Goal: Task Accomplishment & Management: Use online tool/utility

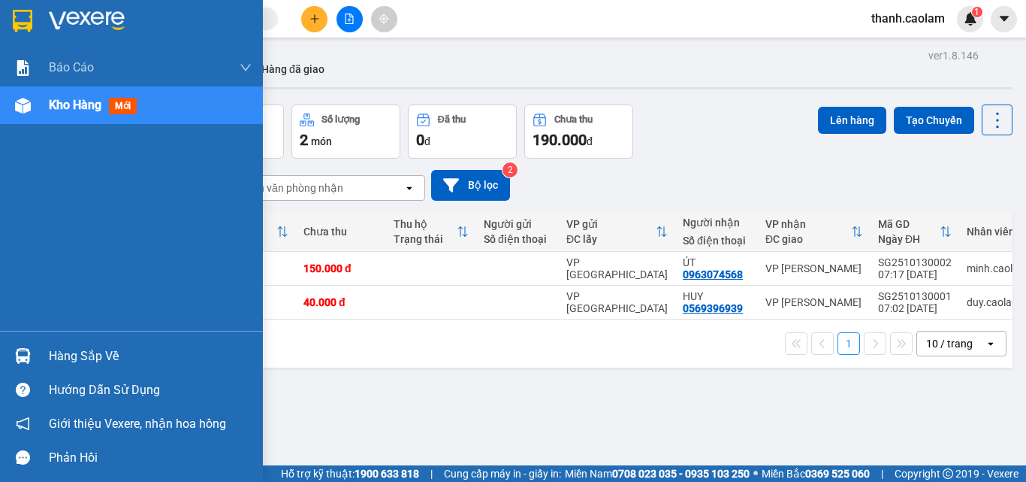
click at [26, 18] on img at bounding box center [23, 21] width 20 height 23
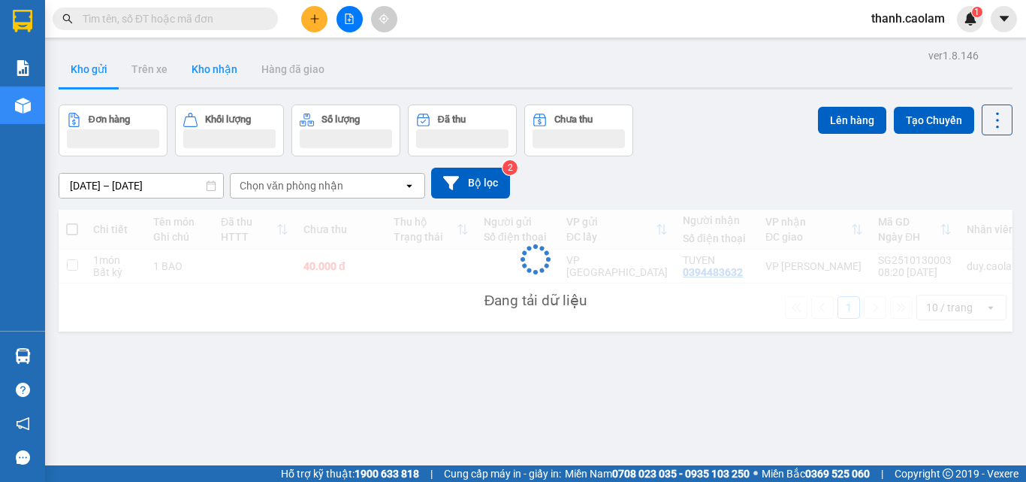
click at [201, 79] on button "Kho nhận" at bounding box center [215, 69] width 70 height 36
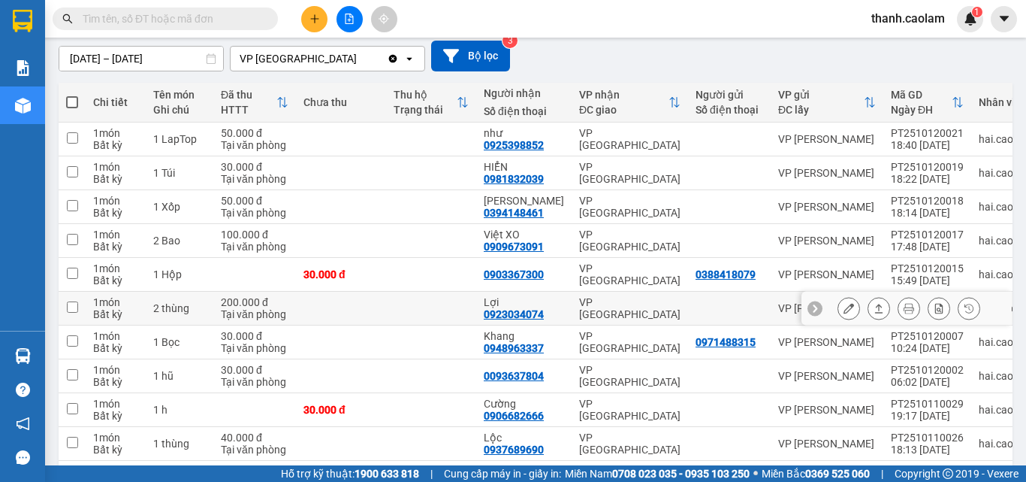
scroll to position [192, 0]
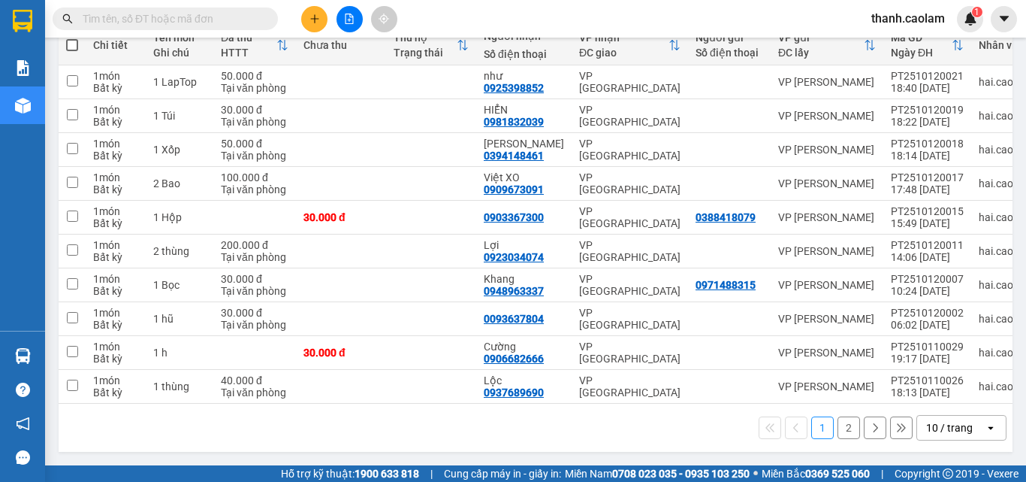
click at [838, 430] on button "2" at bounding box center [849, 427] width 23 height 23
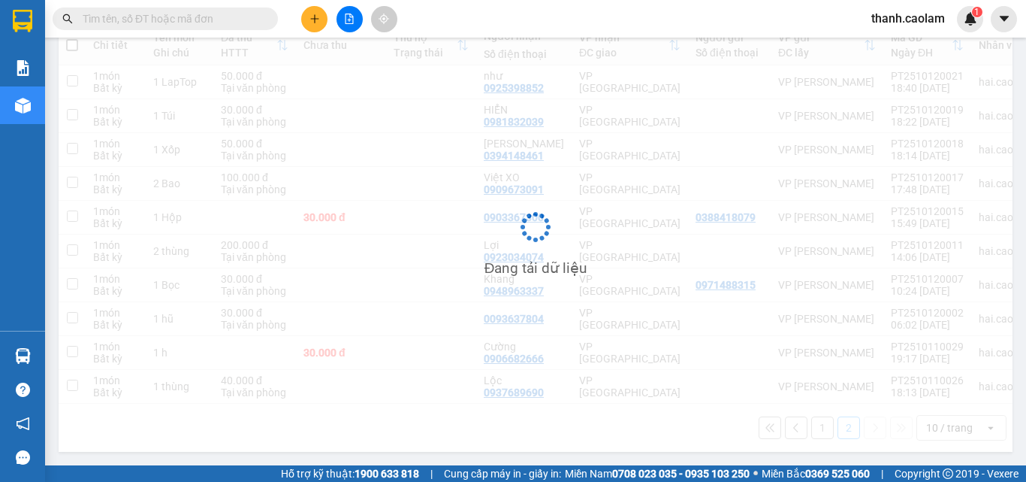
scroll to position [69, 0]
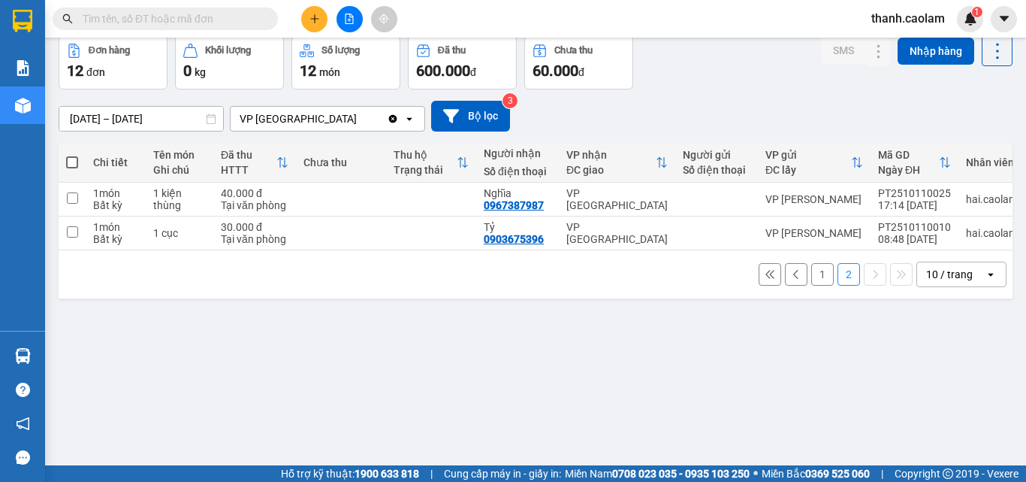
click at [811, 276] on button "1" at bounding box center [822, 274] width 23 height 23
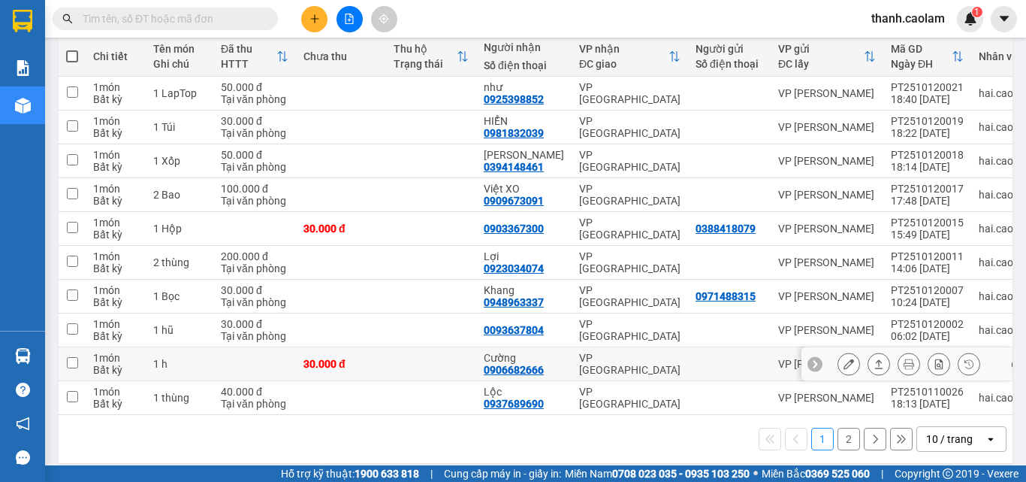
scroll to position [192, 0]
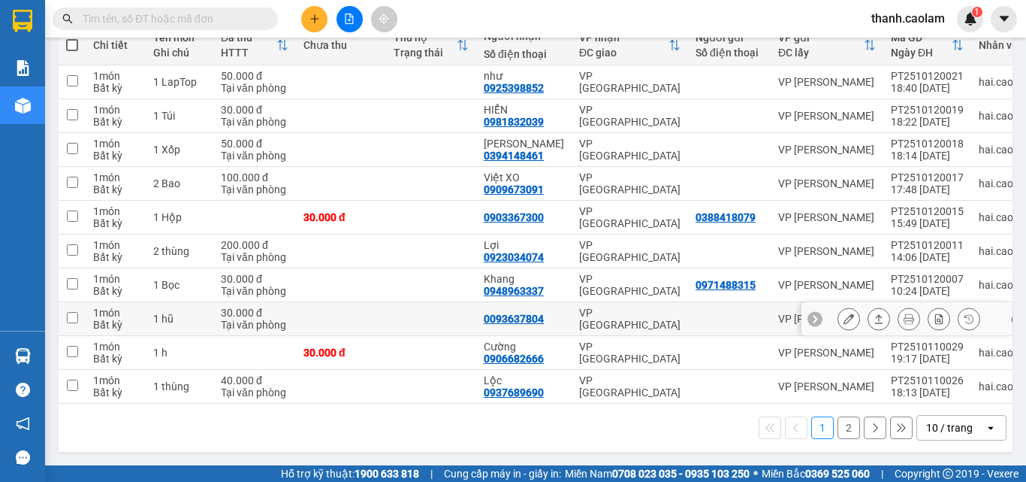
click at [844, 317] on icon at bounding box center [849, 318] width 11 height 11
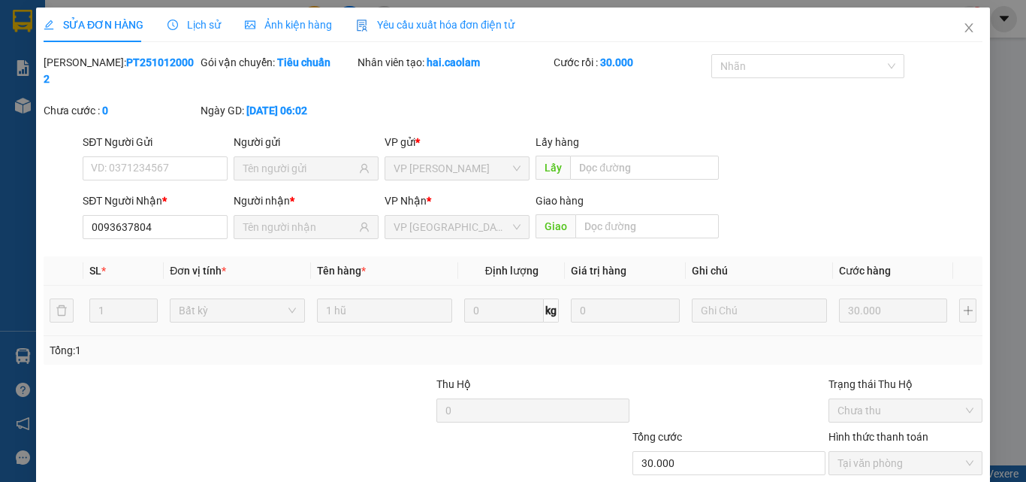
type input "0093637804"
type input "30.000"
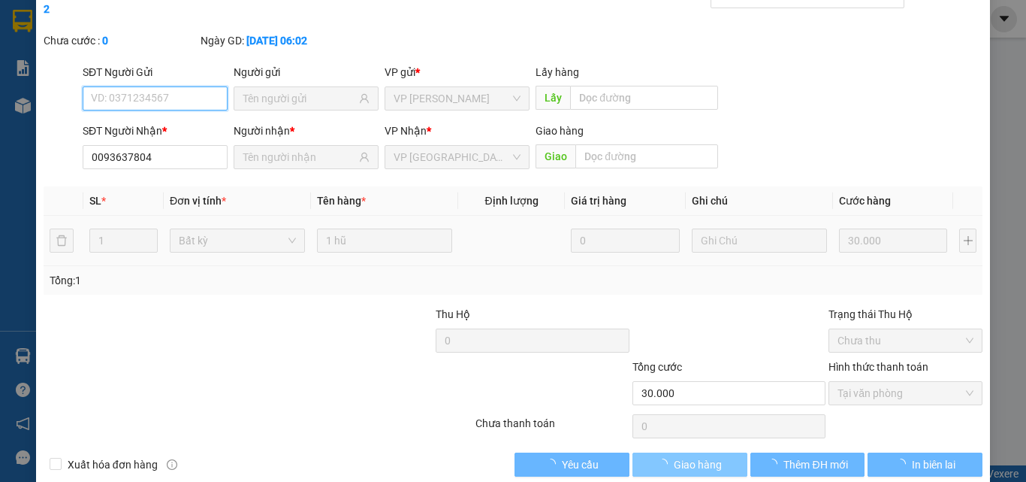
scroll to position [77, 0]
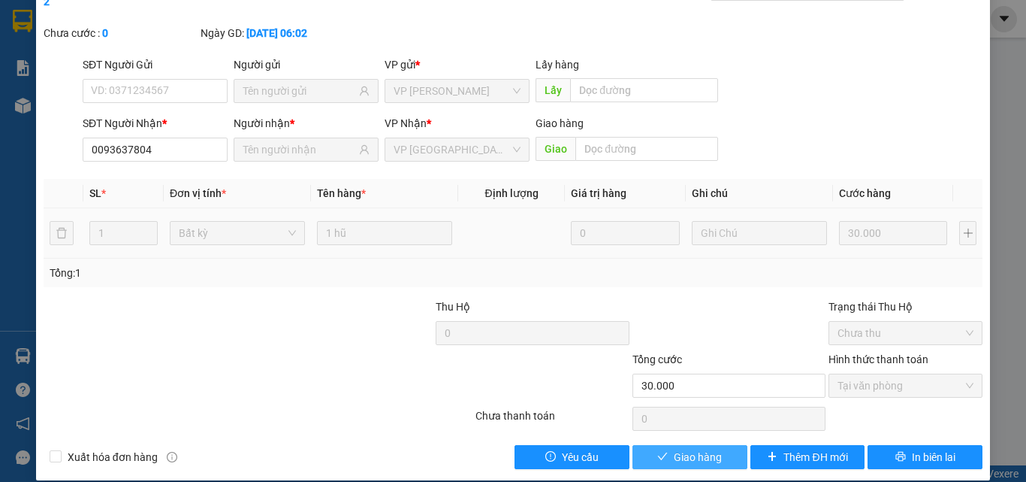
click at [701, 452] on button "Giao hàng" at bounding box center [690, 457] width 115 height 24
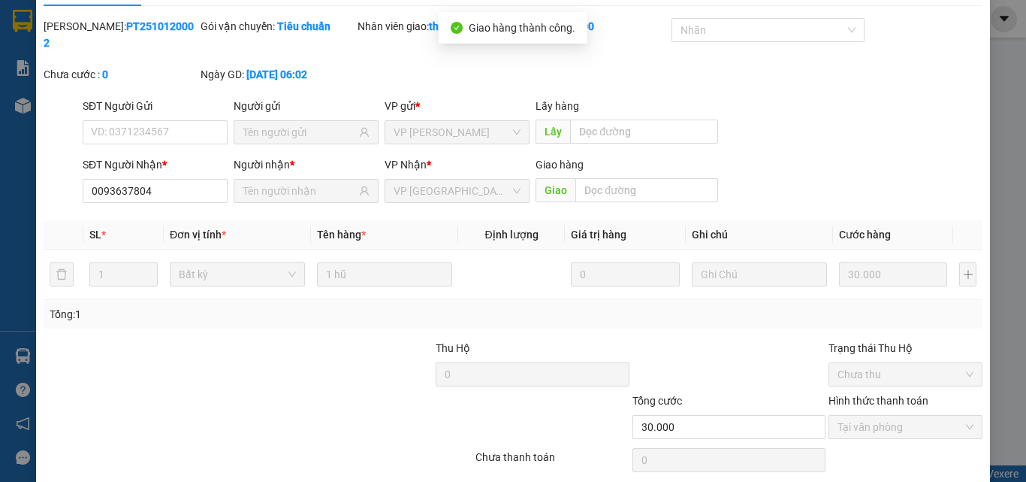
scroll to position [0, 0]
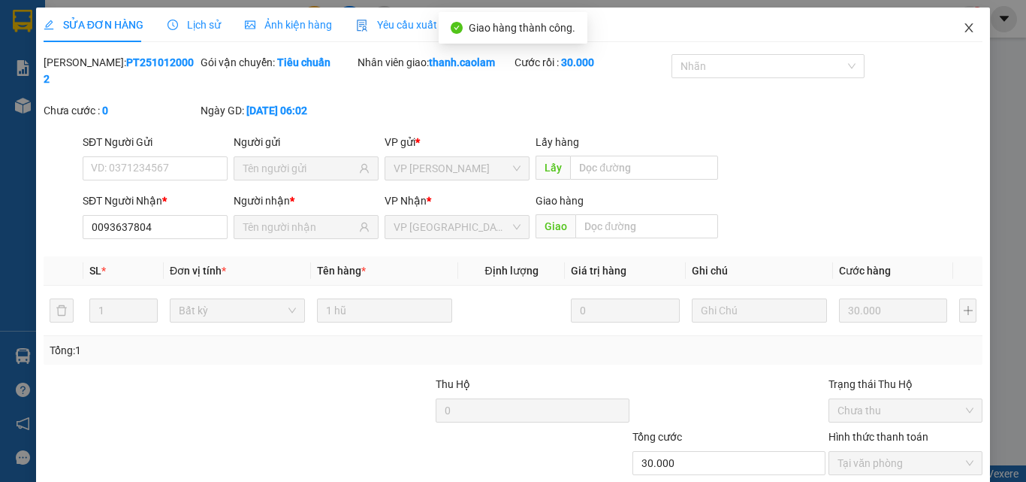
click at [963, 33] on icon "close" at bounding box center [969, 28] width 12 height 12
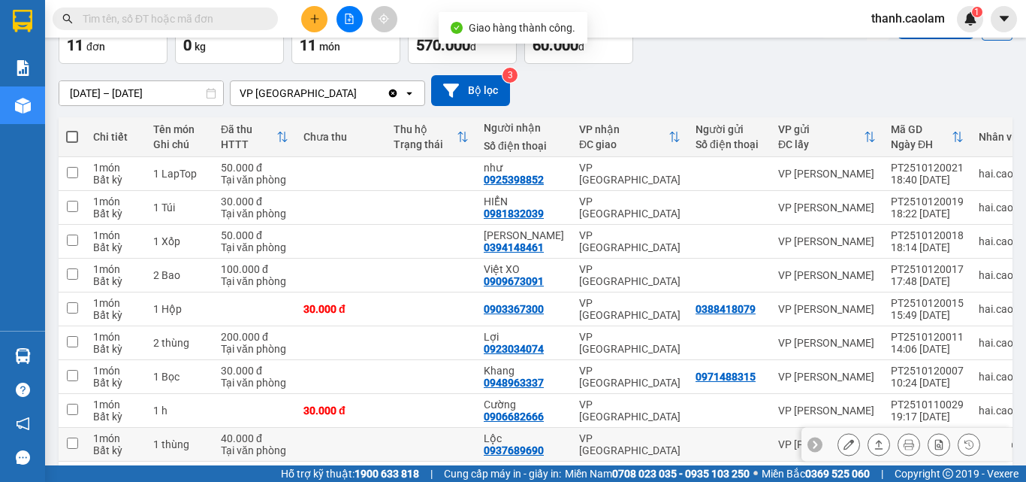
scroll to position [192, 0]
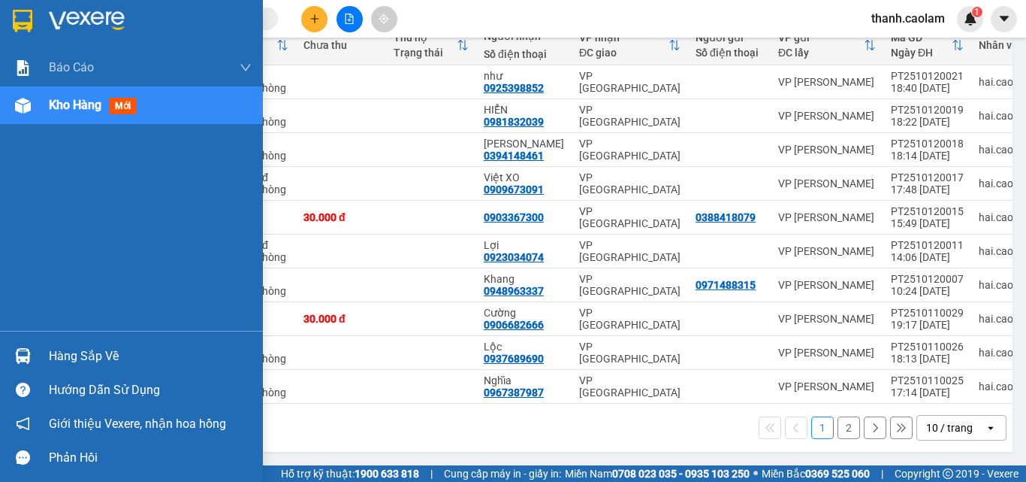
click at [40, 23] on div at bounding box center [131, 24] width 263 height 49
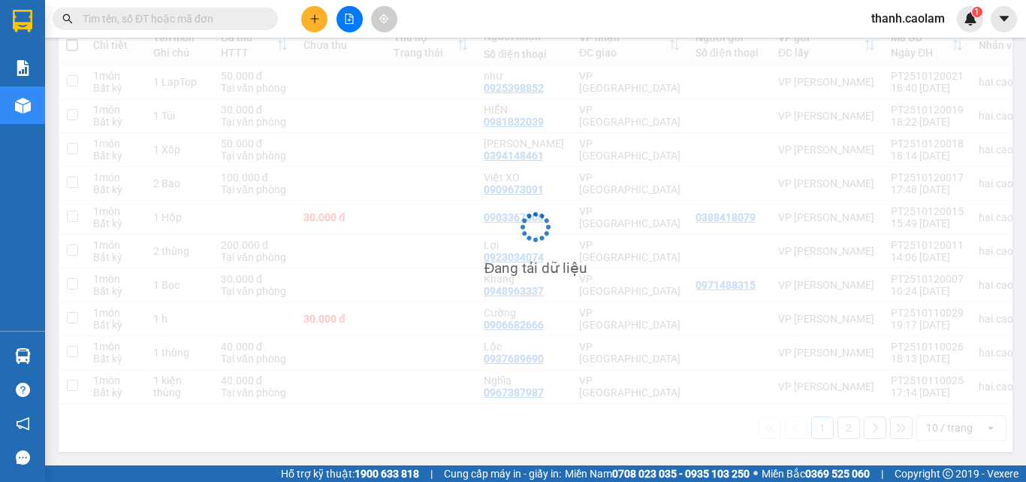
scroll to position [192, 0]
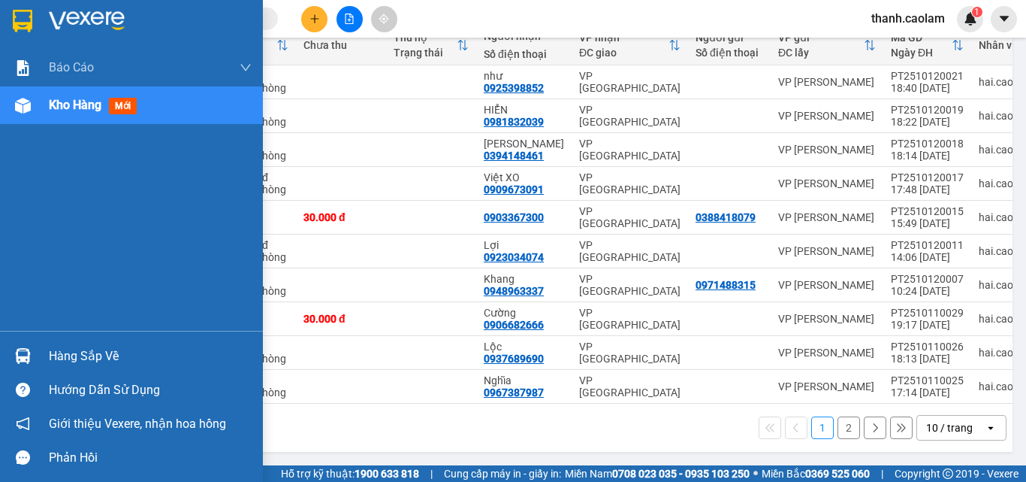
click at [23, 32] on div at bounding box center [131, 24] width 263 height 49
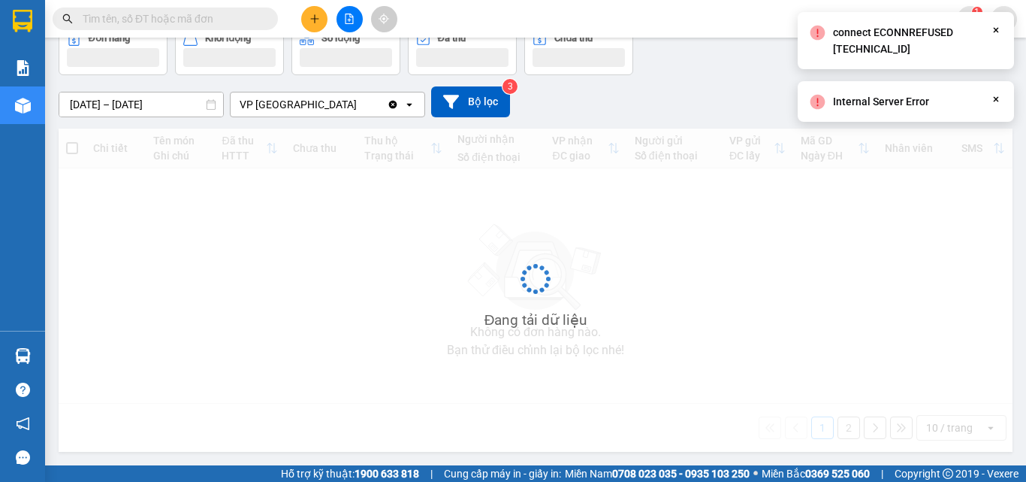
scroll to position [83, 0]
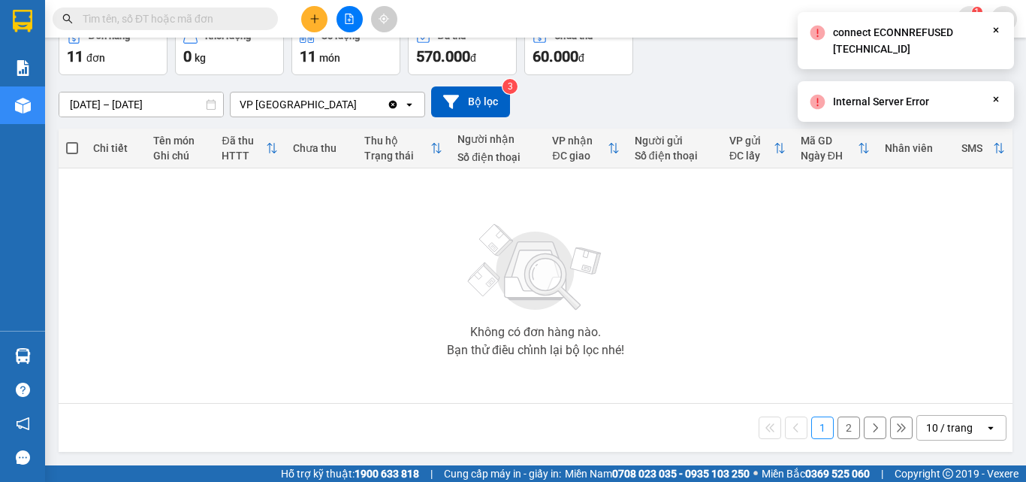
click at [691, 96] on div "[DATE] – [DATE] Press the down arrow key to interact with the calendar and sele…" at bounding box center [536, 101] width 954 height 31
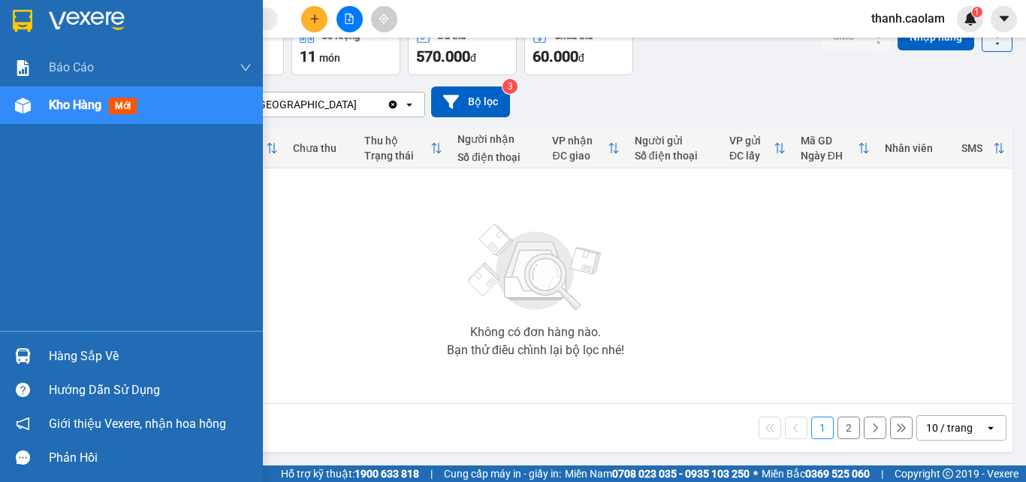
click at [39, 6] on div at bounding box center [131, 24] width 263 height 49
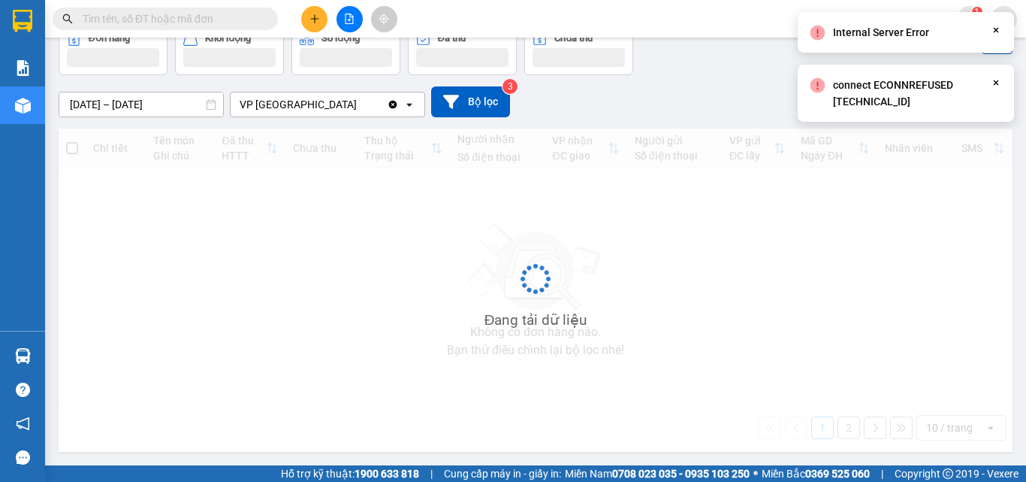
scroll to position [83, 0]
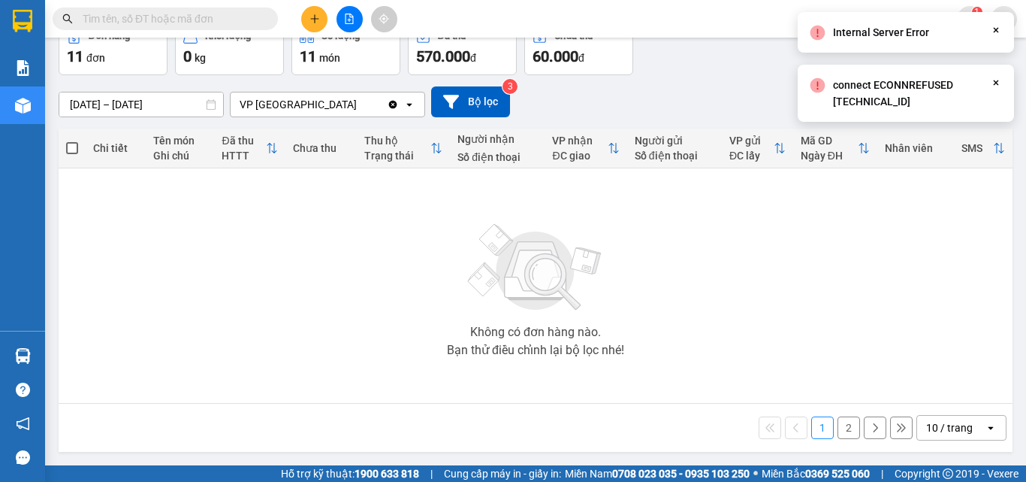
click at [838, 429] on button "2" at bounding box center [849, 427] width 23 height 23
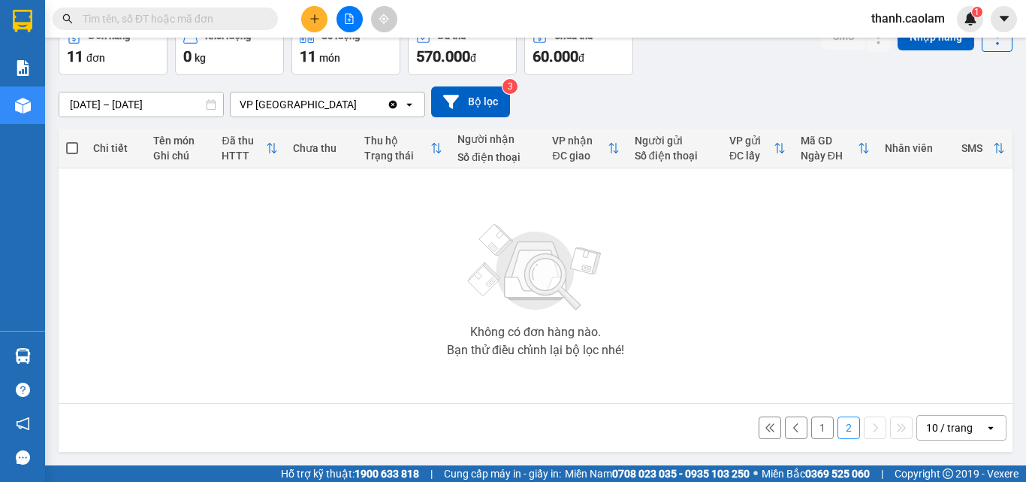
click at [814, 429] on button "1" at bounding box center [822, 427] width 23 height 23
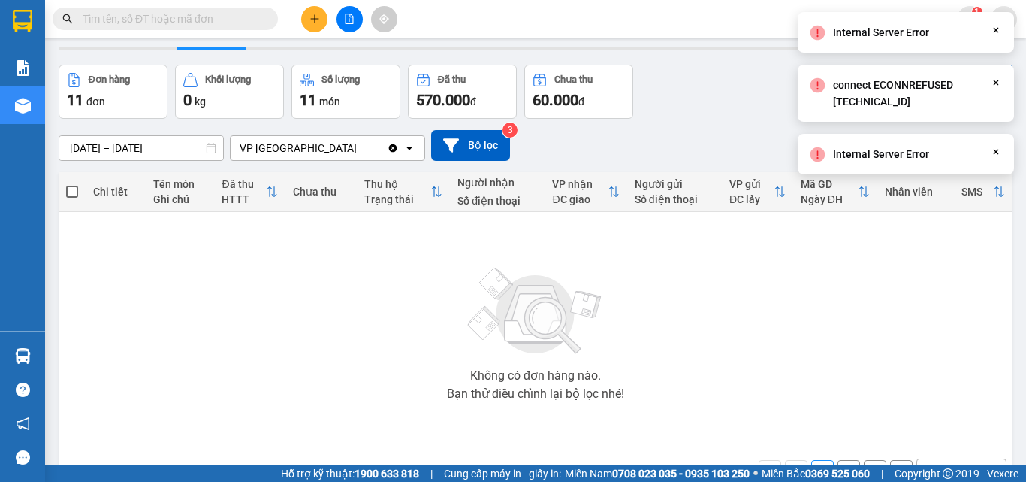
scroll to position [0, 0]
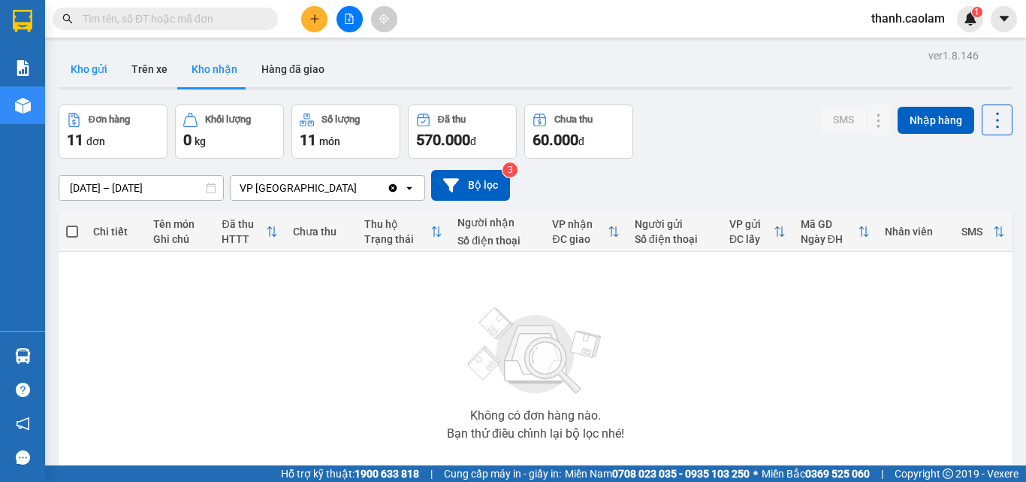
click at [115, 69] on button "Kho gửi" at bounding box center [89, 69] width 61 height 36
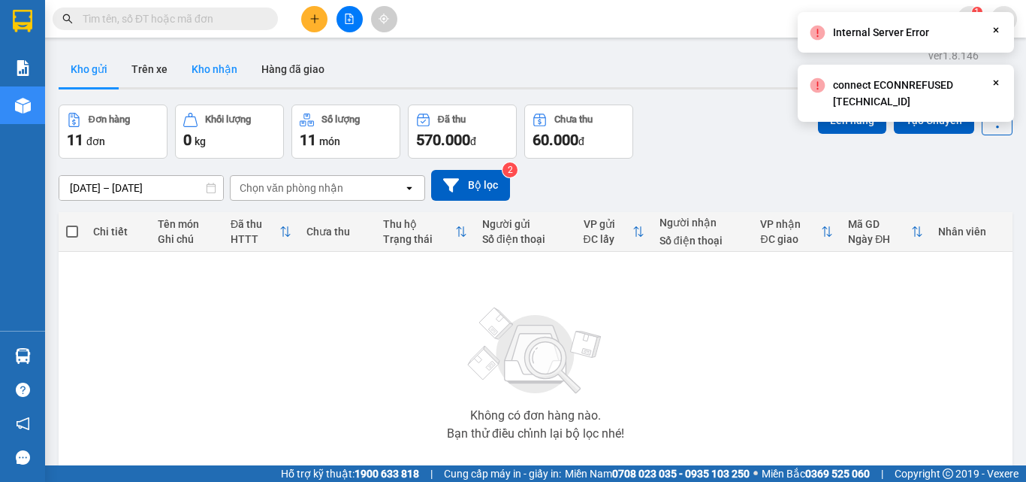
click at [213, 71] on button "Kho nhận" at bounding box center [215, 69] width 70 height 36
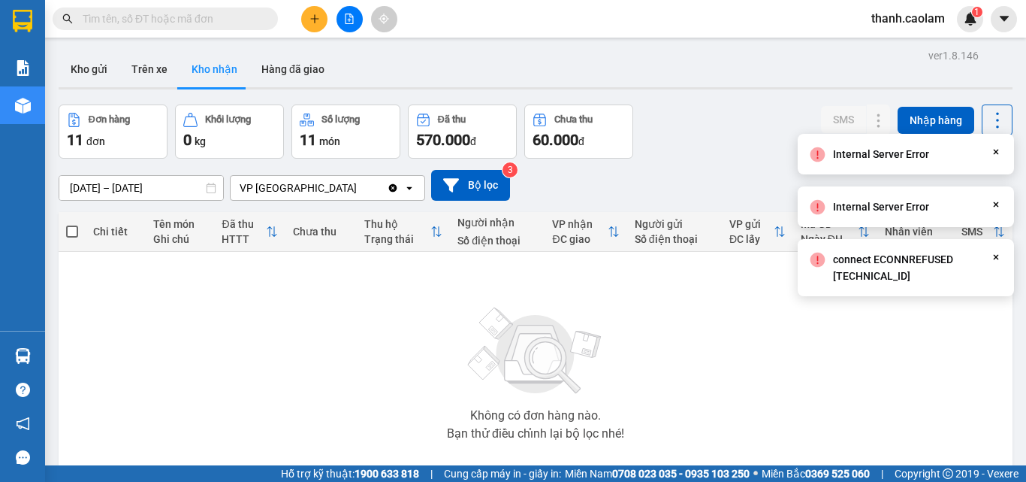
click at [992, 255] on icon "Close" at bounding box center [996, 257] width 12 height 12
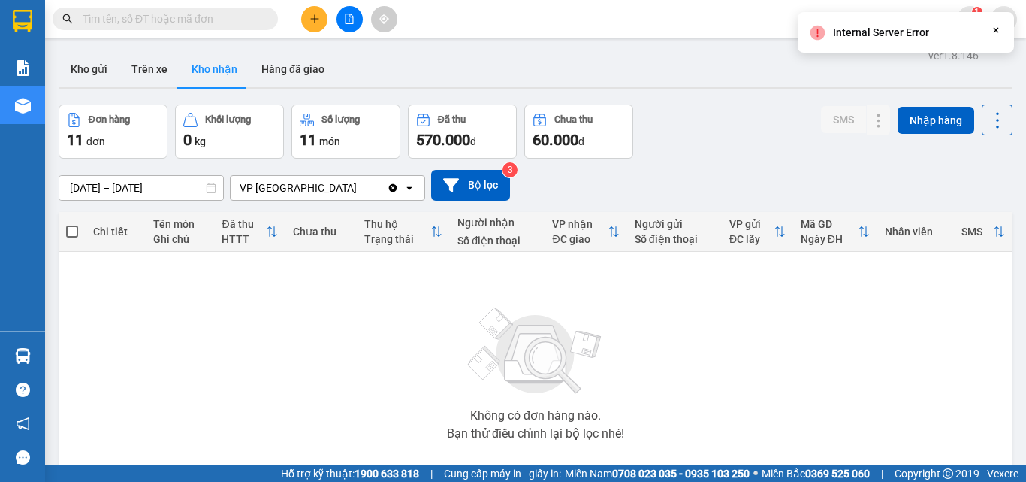
click at [993, 32] on icon "Close" at bounding box center [996, 30] width 12 height 12
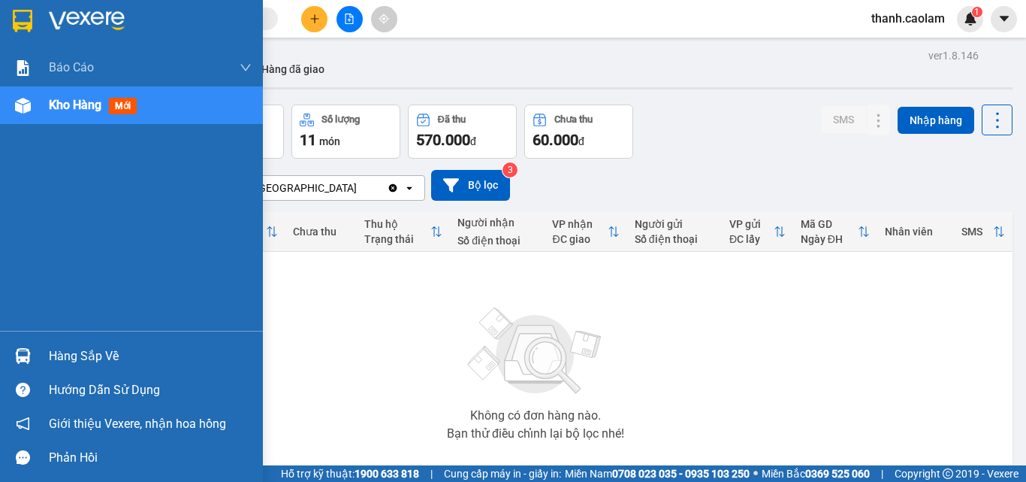
click at [23, 26] on img at bounding box center [23, 21] width 20 height 23
click at [44, 32] on div at bounding box center [131, 24] width 263 height 49
click at [24, 23] on img at bounding box center [23, 21] width 20 height 23
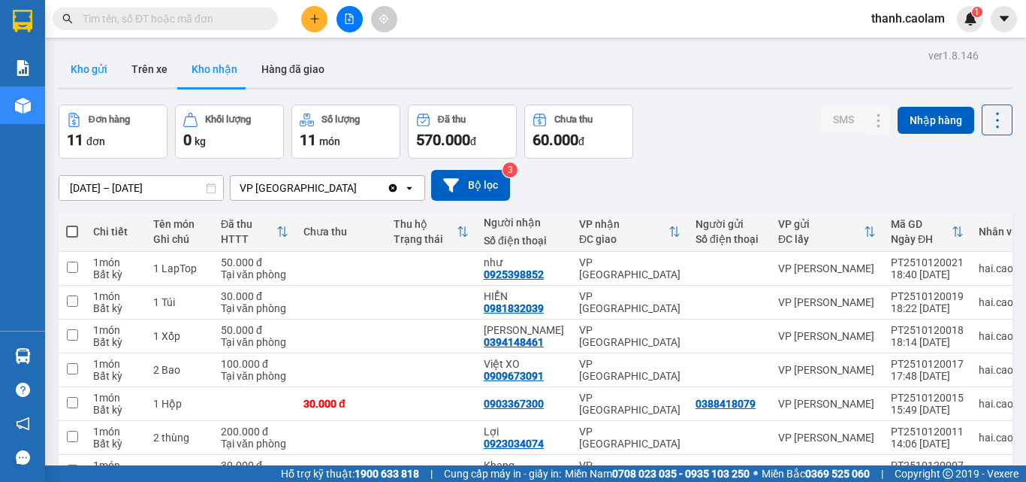
click at [83, 59] on button "Kho gửi" at bounding box center [89, 69] width 61 height 36
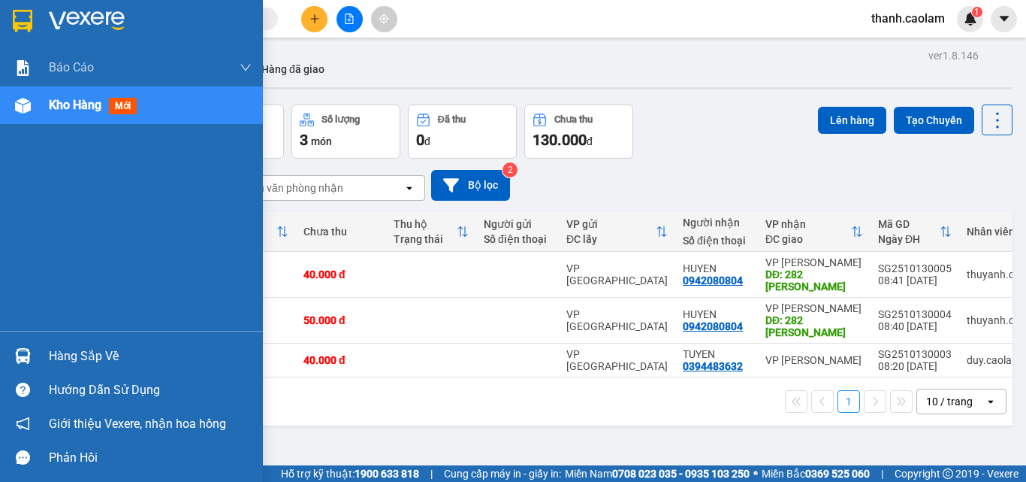
click at [35, 20] on div at bounding box center [23, 21] width 26 height 26
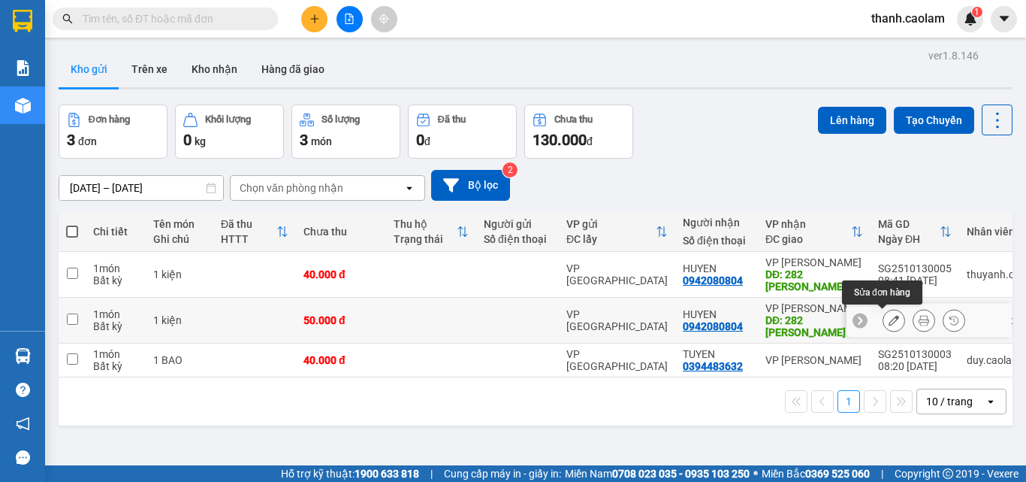
click at [889, 319] on icon at bounding box center [894, 320] width 11 height 11
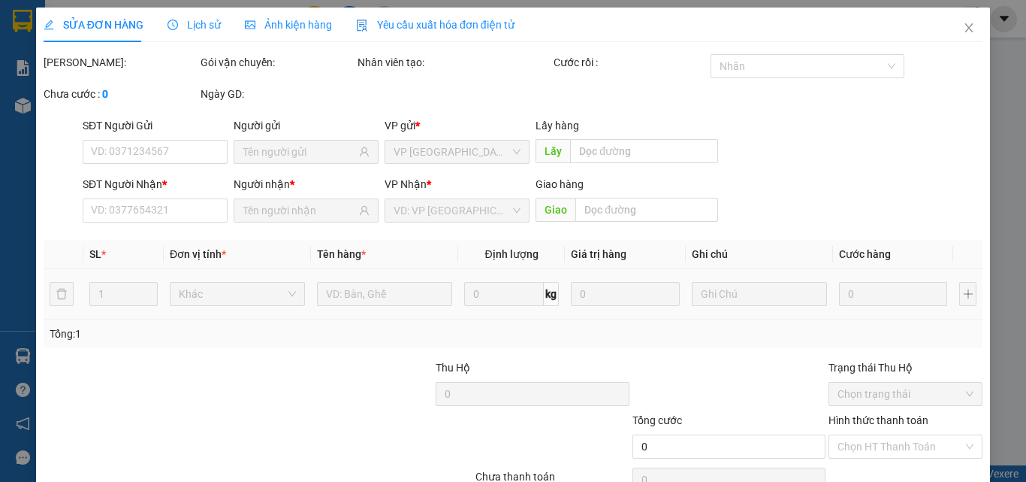
type input "0942080804"
type input "282 [PERSON_NAME]"
type input "50.000"
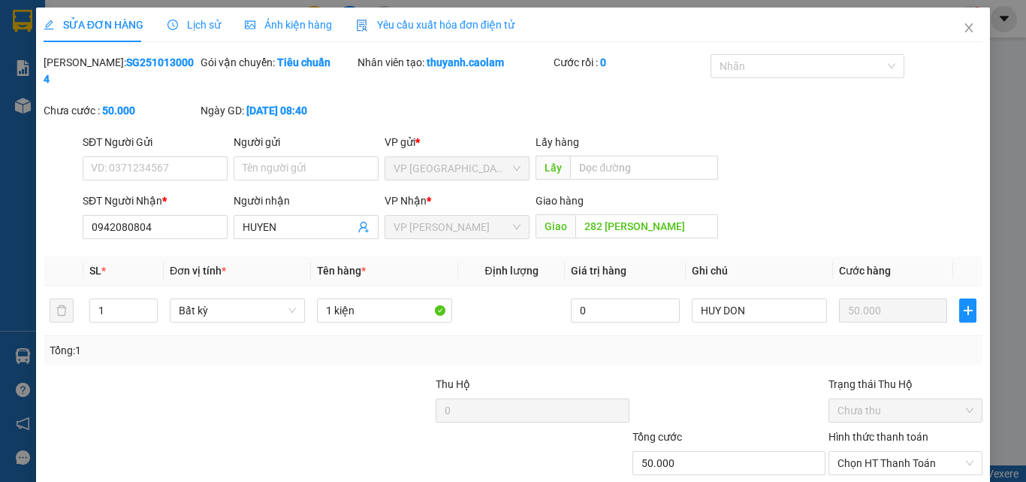
type input "HUY DON"
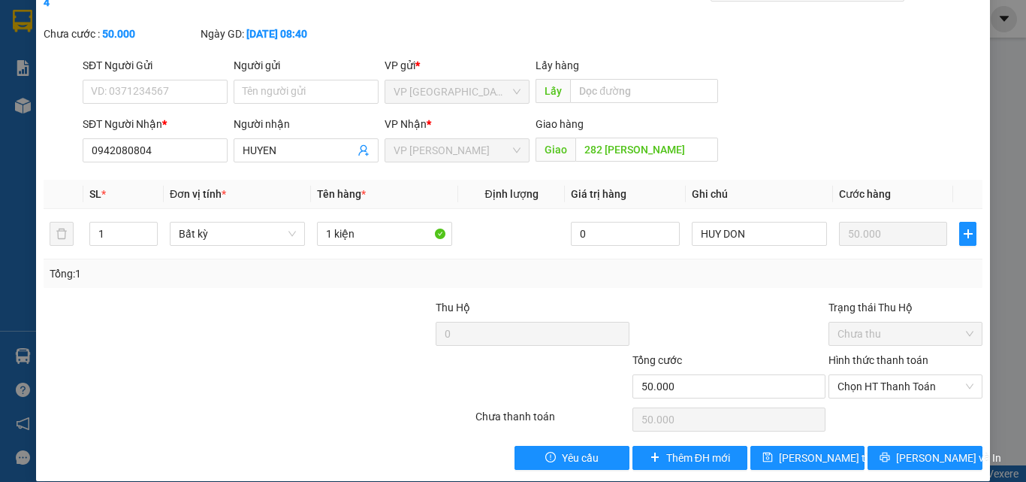
scroll to position [77, 0]
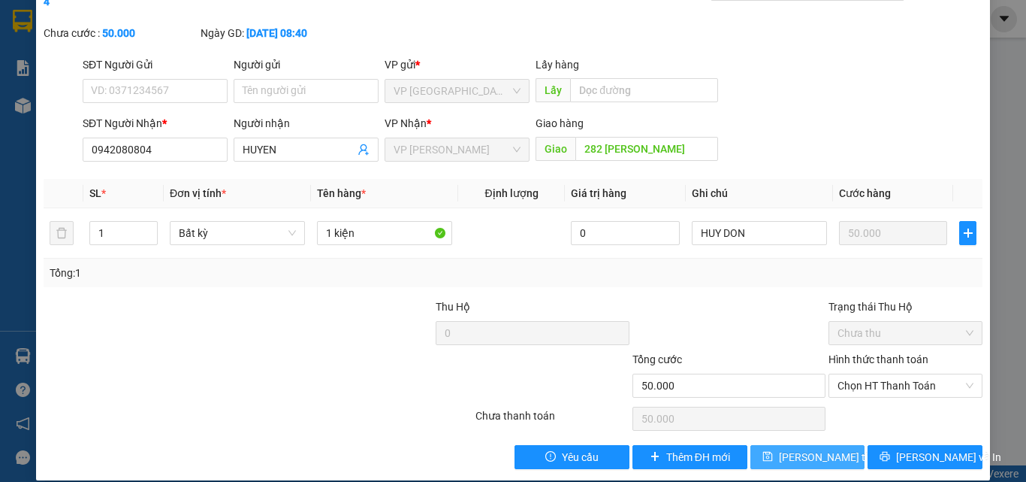
click at [806, 449] on span "[PERSON_NAME] thay đổi" at bounding box center [839, 457] width 120 height 17
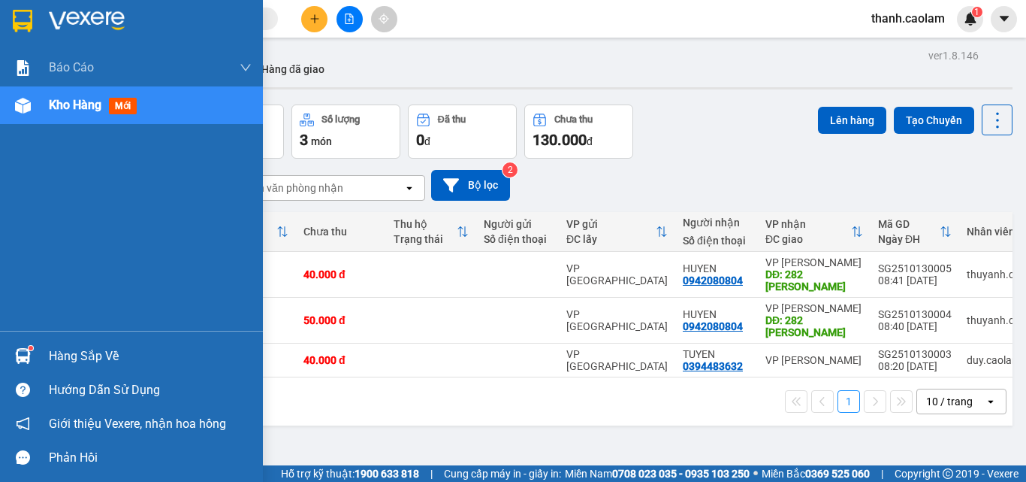
click at [22, 20] on img at bounding box center [23, 21] width 20 height 23
